Goal: Task Accomplishment & Management: Use online tool/utility

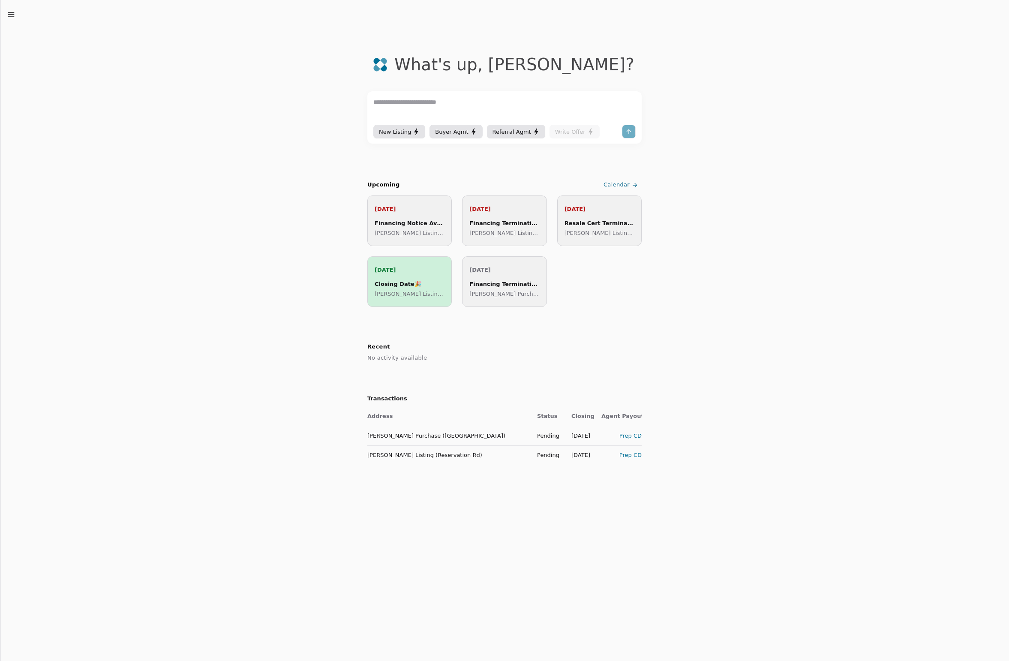
click at [437, 456] on td "[PERSON_NAME] Listing (Reservation Rd)" at bounding box center [448, 454] width 163 height 19
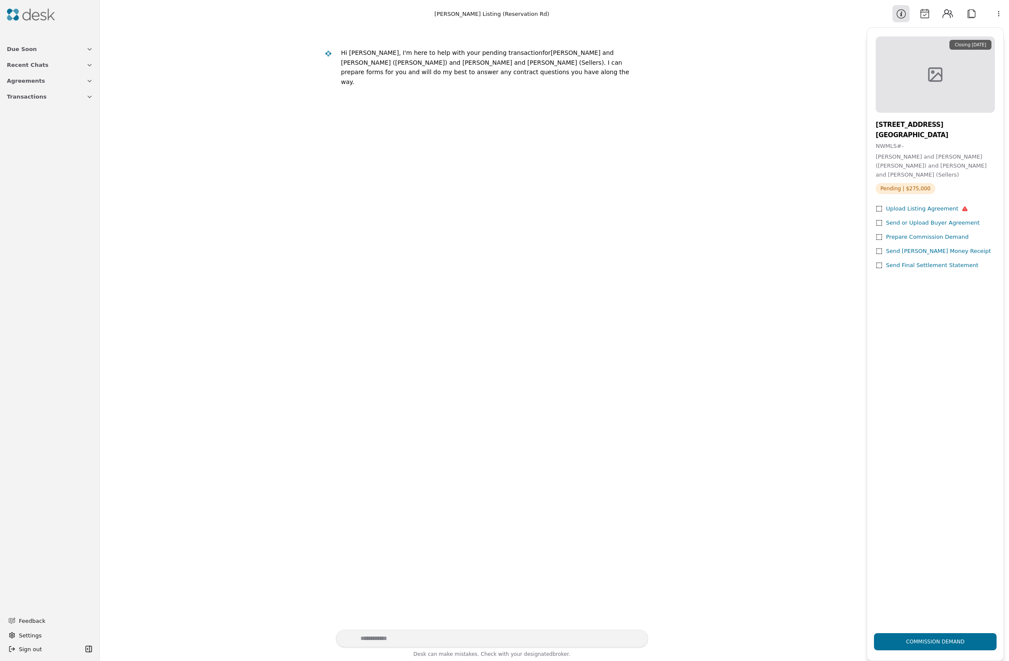
click at [42, 84] on button "Agreements" at bounding box center [50, 81] width 96 height 16
click at [38, 138] on link "Agreements" at bounding box center [50, 138] width 96 height 12
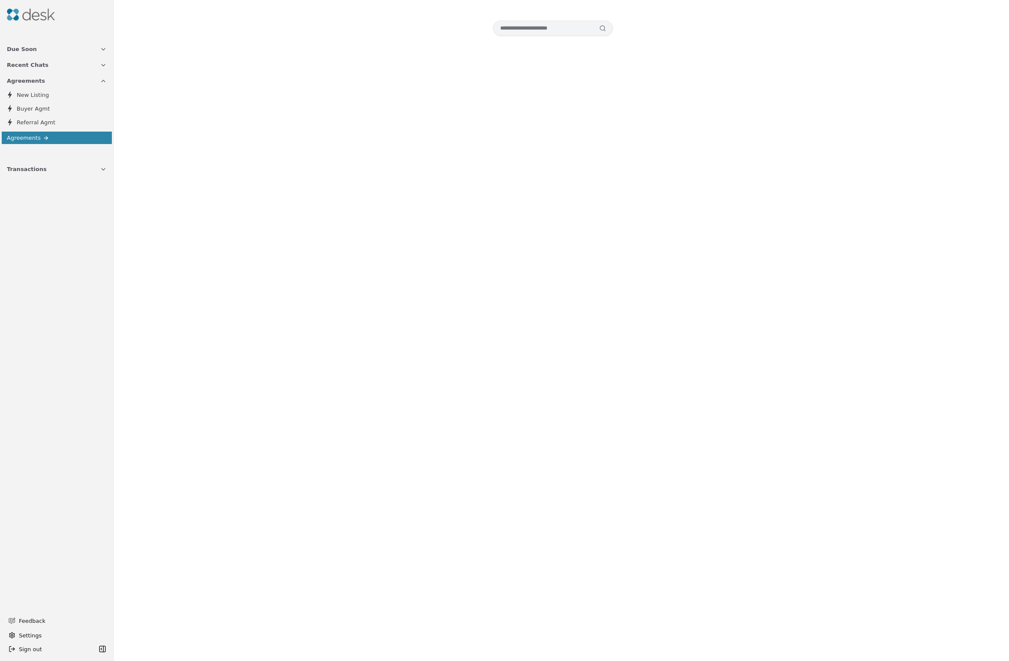
click at [65, 176] on button "Transactions" at bounding box center [57, 169] width 110 height 16
click at [72, 176] on button "Transactions" at bounding box center [57, 169] width 110 height 16
click at [60, 178] on div "Due Soon Recent Chats Agreements New Listing Buyer Agmt Referral Agmt Agreement…" at bounding box center [57, 138] width 114 height 201
click at [61, 173] on button "Transactions" at bounding box center [57, 169] width 110 height 16
click at [62, 207] on span "[PERSON_NAME] Purchase ([GEOGRAPHIC_DATA])" at bounding box center [57, 207] width 100 height 9
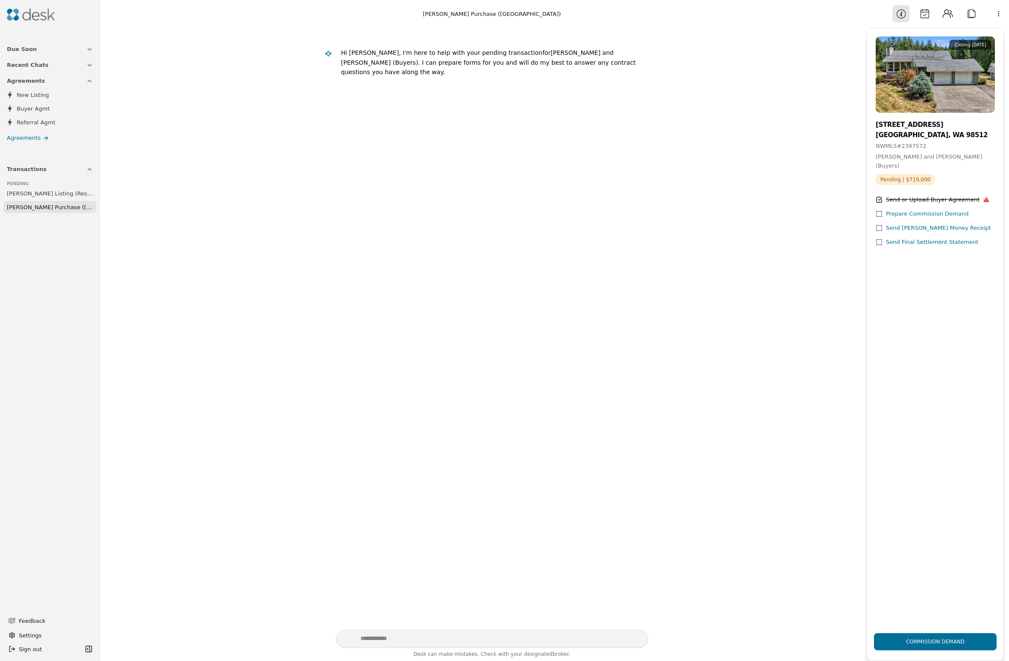
click at [926, 210] on div "Prepare Commission Demand" at bounding box center [927, 214] width 83 height 9
click at [54, 190] on span "[PERSON_NAME] Listing (Reservation Rd)" at bounding box center [50, 193] width 86 height 9
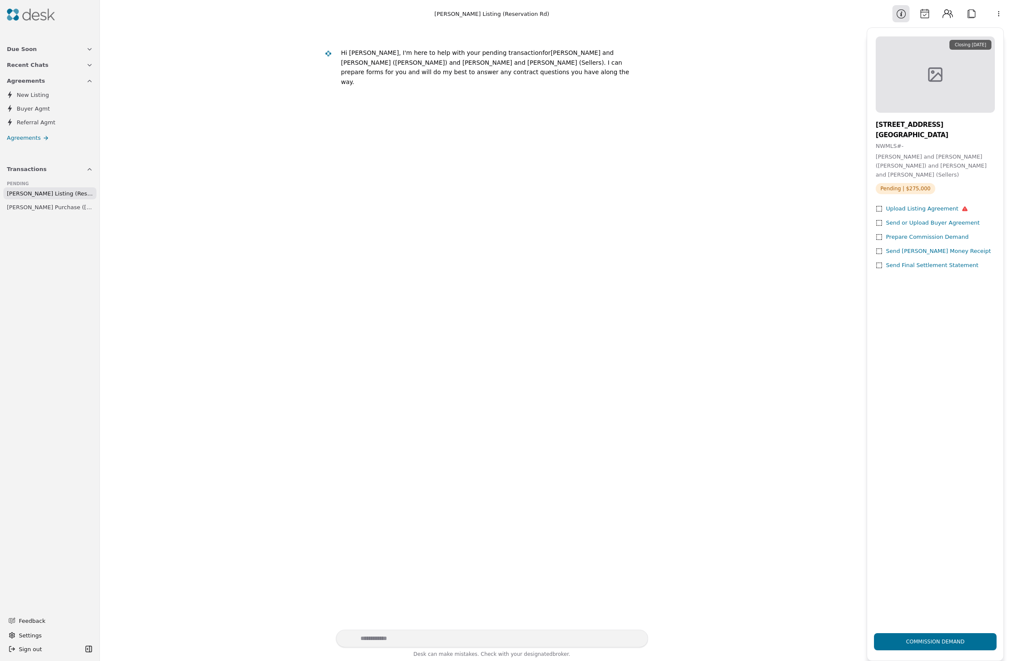
click at [886, 233] on div "Prepare Commission Demand" at bounding box center [927, 237] width 83 height 9
